Goal: Information Seeking & Learning: Learn about a topic

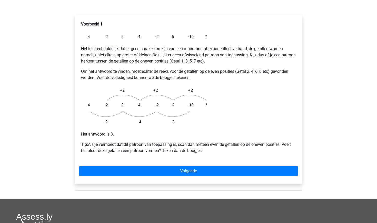
scroll to position [80, 0]
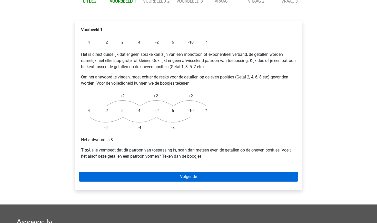
click at [157, 172] on link "Volgende" at bounding box center [188, 177] width 219 height 10
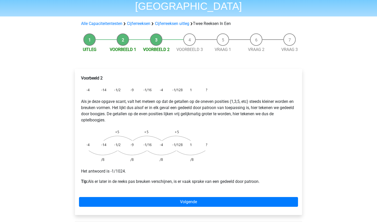
scroll to position [32, 0]
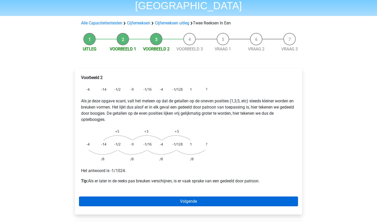
click at [157, 196] on link "Volgende" at bounding box center [188, 201] width 219 height 10
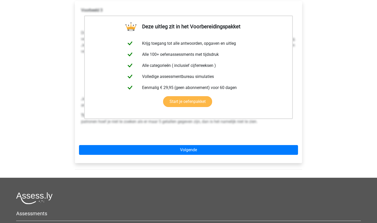
scroll to position [142, 0]
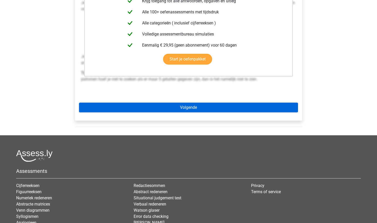
click at [217, 102] on link "Volgende" at bounding box center [188, 107] width 219 height 10
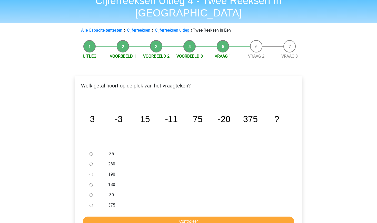
scroll to position [25, 0]
click at [99, 189] on div at bounding box center [96, 194] width 17 height 10
click at [93, 189] on div at bounding box center [96, 194] width 17 height 10
click at [92, 193] on input "-30" at bounding box center [91, 194] width 3 height 3
radio input "true"
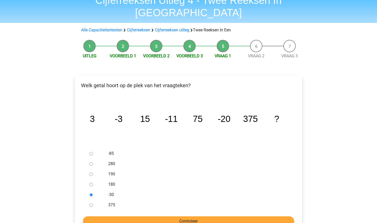
click at [111, 216] on input "Controleer" at bounding box center [189, 221] width 212 height 10
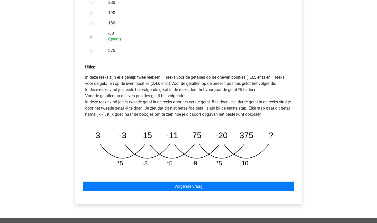
scroll to position [187, 0]
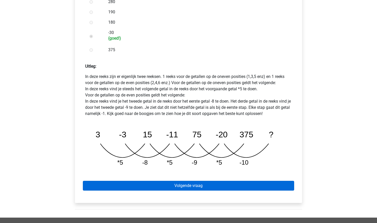
click at [188, 181] on link "Volgende vraag" at bounding box center [189, 186] width 212 height 10
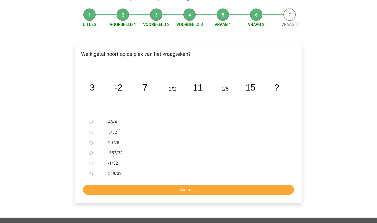
scroll to position [56, 0]
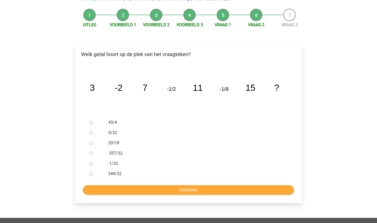
click at [113, 160] on label "-1/32" at bounding box center [197, 163] width 178 height 6
click at [93, 162] on input "-1/32" at bounding box center [91, 163] width 3 height 3
radio input "true"
click at [140, 185] on input "Controleer" at bounding box center [189, 190] width 212 height 10
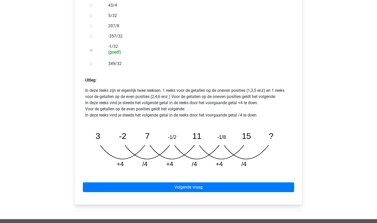
scroll to position [177, 0]
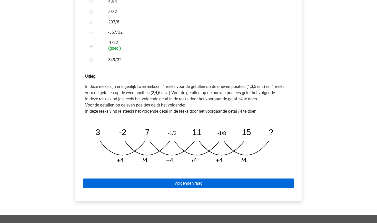
click at [140, 178] on link "Volgende vraag" at bounding box center [189, 183] width 212 height 10
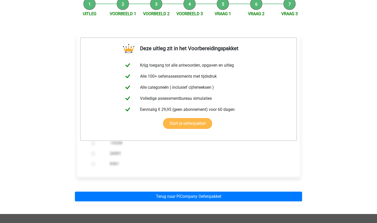
scroll to position [71, 0]
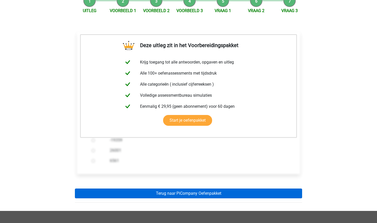
click at [151, 188] on link "Terug naar PiCompany Oefenpakket" at bounding box center [189, 193] width 228 height 10
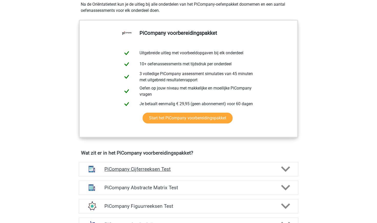
click at [151, 176] on div "PiCompany Cijferreeksen Test" at bounding box center [189, 169] width 220 height 14
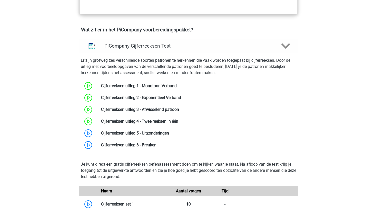
scroll to position [317, 0]
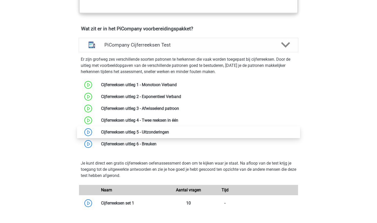
click at [169, 134] on link at bounding box center [169, 131] width 0 height 5
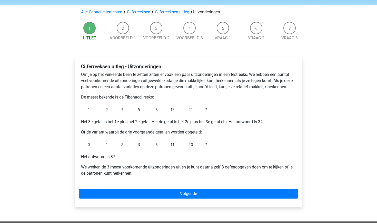
scroll to position [32, 0]
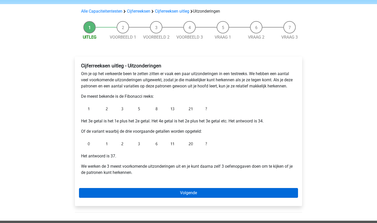
click at [204, 195] on link "Volgende" at bounding box center [188, 193] width 219 height 10
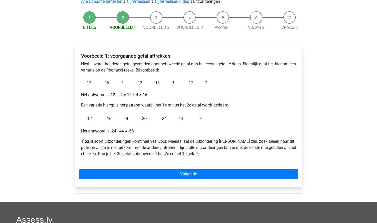
scroll to position [42, 0]
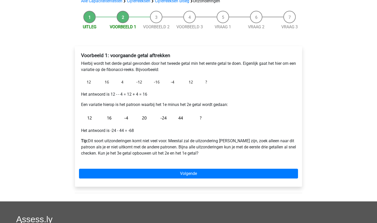
click at [122, 180] on div "Voorbeeld 1: voorgaande getal aftrekken Hierbij wordt het derde getal gevonden …" at bounding box center [189, 116] width 228 height 140
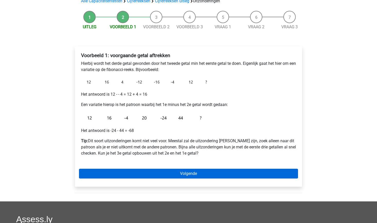
click at [128, 173] on link "Volgende" at bounding box center [188, 173] width 219 height 10
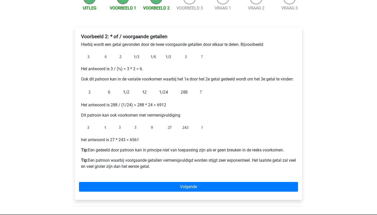
scroll to position [65, 0]
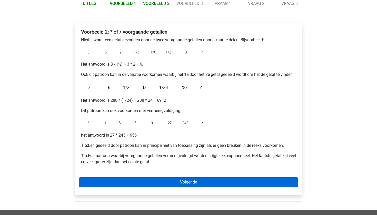
click at [210, 180] on link "Volgende" at bounding box center [188, 183] width 219 height 10
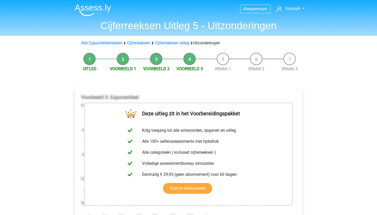
click at [210, 183] on link "Start je oefenpakket" at bounding box center [187, 188] width 49 height 11
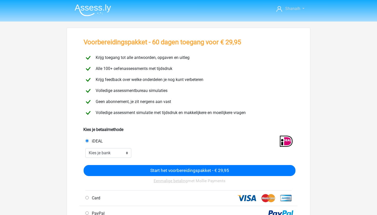
click at [305, 7] on link "Shanaih" at bounding box center [291, 9] width 32 height 6
click at [99, 8] on img at bounding box center [93, 10] width 36 height 12
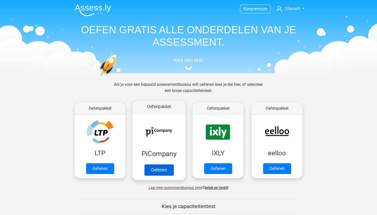
click at [148, 169] on link "Oefenen" at bounding box center [159, 170] width 29 height 11
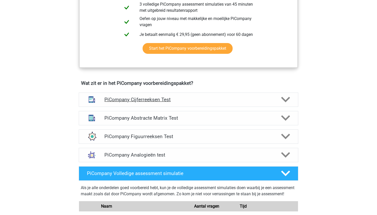
scroll to position [264, 0]
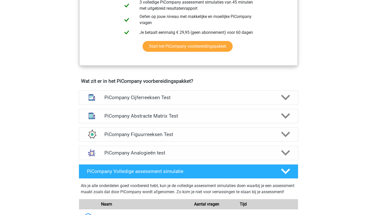
click at [171, 94] on div "Wat zit er in het PiCompany voorbereidingspakket? PiCompany Cijferreeksen Test …" at bounding box center [189, 120] width 244 height 84
click at [169, 101] on h4 "PiCompany Cijferreeksen Test" at bounding box center [189, 98] width 168 height 6
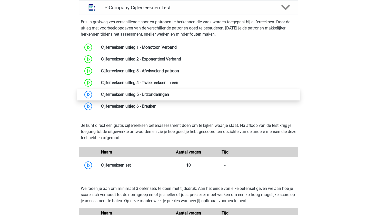
scroll to position [355, 0]
click at [169, 97] on link at bounding box center [169, 94] width 0 height 5
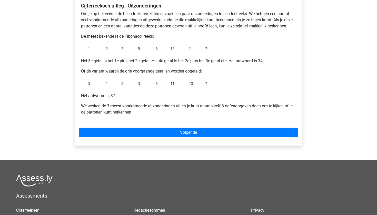
scroll to position [105, 0]
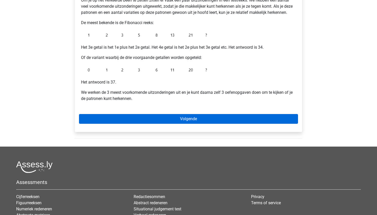
click at [163, 117] on link "Volgende" at bounding box center [188, 119] width 219 height 10
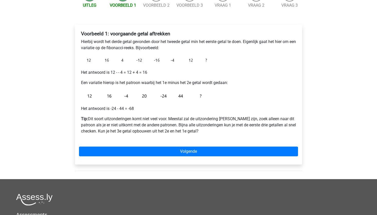
scroll to position [65, 0]
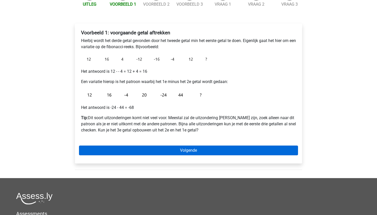
click at [163, 152] on link "Volgende" at bounding box center [188, 151] width 219 height 10
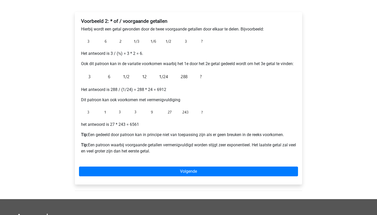
scroll to position [77, 0]
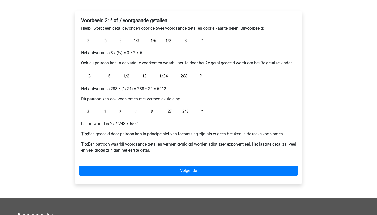
click at [162, 166] on div "Voorbeeld 2: * of / voorgaande getallen Hierbij wordt een getal gevonden door d…" at bounding box center [189, 97] width 228 height 173
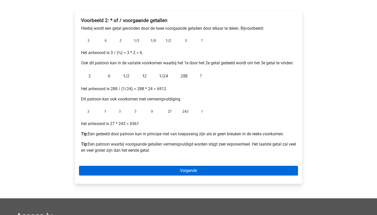
click at [159, 176] on link "Volgende" at bounding box center [188, 171] width 219 height 10
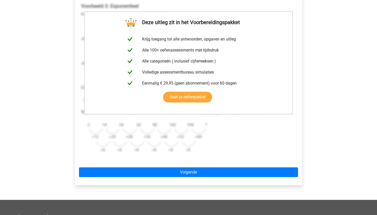
scroll to position [92, 0]
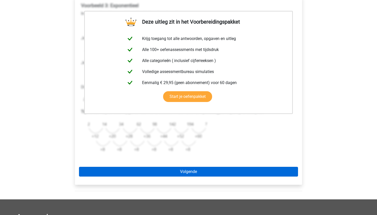
click at [168, 172] on link "Volgende" at bounding box center [188, 172] width 219 height 10
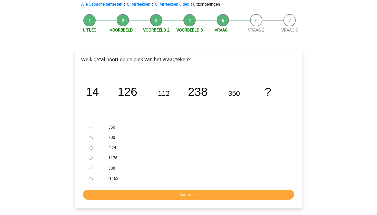
scroll to position [41, 0]
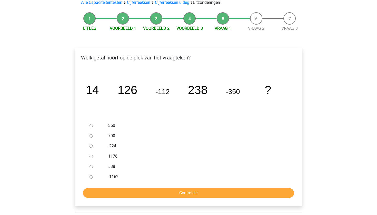
click at [115, 165] on label "588" at bounding box center [197, 167] width 178 height 6
click at [93, 165] on input "588" at bounding box center [91, 166] width 3 height 3
radio input "true"
click at [131, 196] on input "Controleer" at bounding box center [189, 193] width 212 height 10
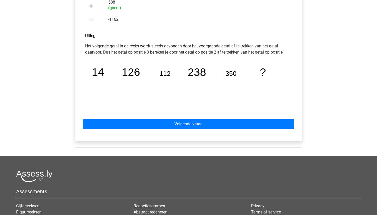
scroll to position [262, 0]
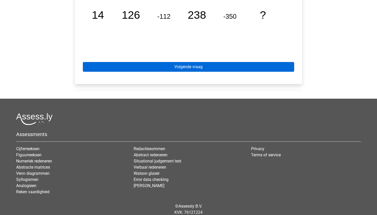
click at [222, 72] on link "Volgende vraag" at bounding box center [189, 67] width 212 height 10
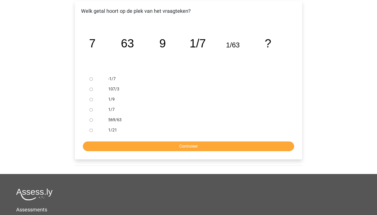
scroll to position [85, 0]
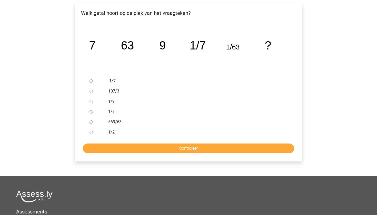
click at [112, 102] on label "1/9" at bounding box center [197, 102] width 178 height 6
click at [93, 102] on input "1/9" at bounding box center [91, 101] width 3 height 3
radio input "true"
click at [162, 149] on input "Controleer" at bounding box center [189, 149] width 212 height 10
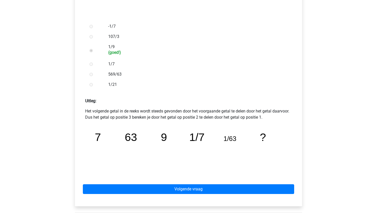
scroll to position [143, 0]
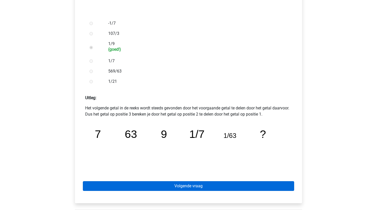
click at [162, 184] on link "Volgende vraag" at bounding box center [189, 187] width 212 height 10
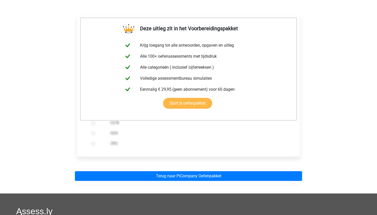
scroll to position [79, 0]
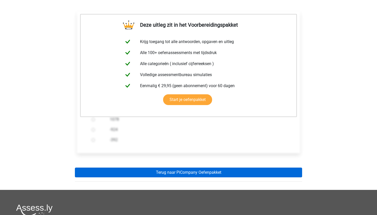
click at [163, 171] on link "Terug naar PiCompany Oefenpakket" at bounding box center [189, 173] width 228 height 10
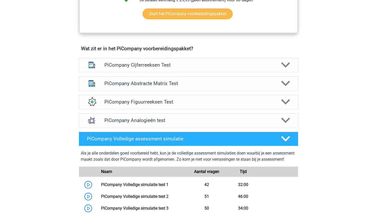
scroll to position [298, 0]
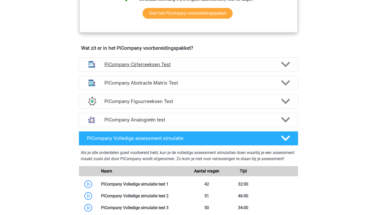
click at [229, 68] on h4 "PiCompany Cijferreeksen Test" at bounding box center [189, 65] width 168 height 6
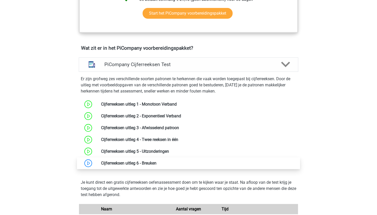
click at [157, 165] on link at bounding box center [157, 163] width 0 height 5
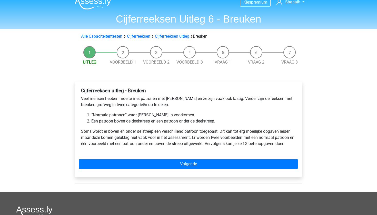
scroll to position [8, 0]
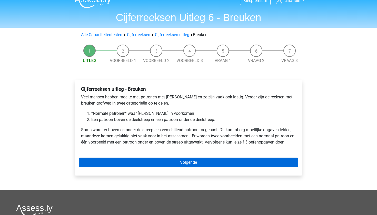
click at [118, 163] on link "Volgende" at bounding box center [188, 163] width 219 height 10
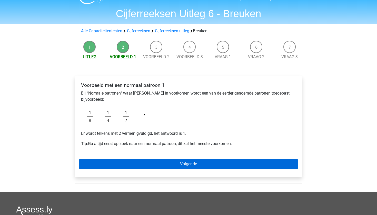
scroll to position [15, 0]
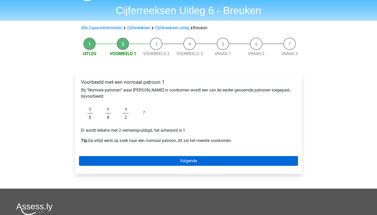
click at [115, 163] on link "Volgende" at bounding box center [188, 161] width 219 height 10
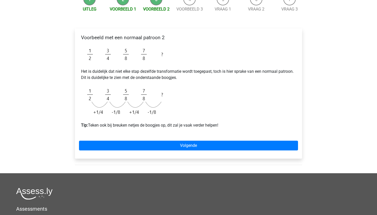
scroll to position [60, 0]
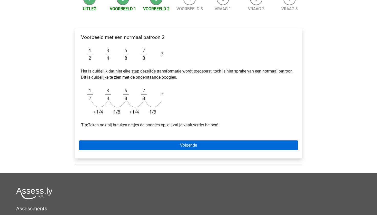
click at [112, 145] on link "Volgende" at bounding box center [188, 146] width 219 height 10
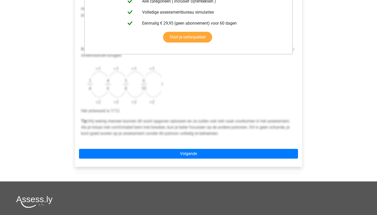
scroll to position [152, 0]
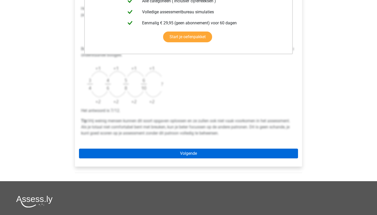
click at [112, 152] on link "Volgende" at bounding box center [188, 154] width 219 height 10
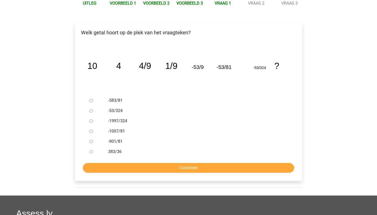
scroll to position [72, 0]
